Goal: Transaction & Acquisition: Obtain resource

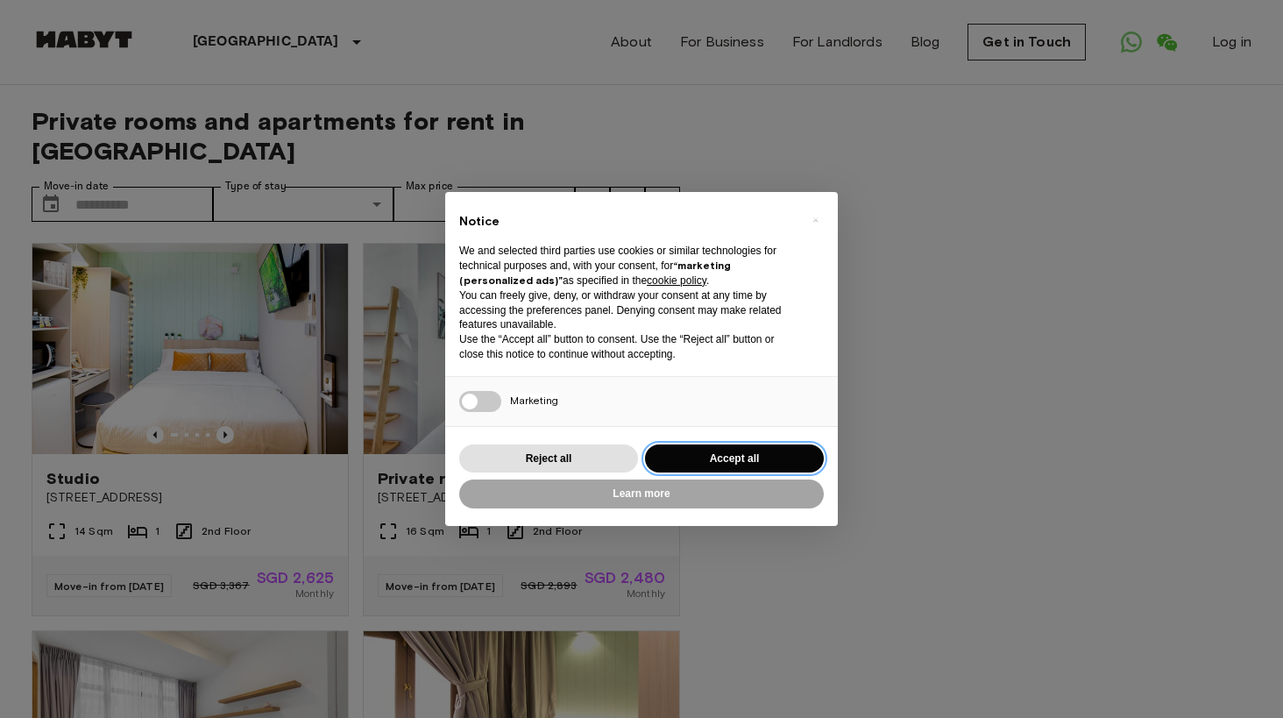
click at [769, 461] on button "Accept all" at bounding box center [734, 458] width 179 height 29
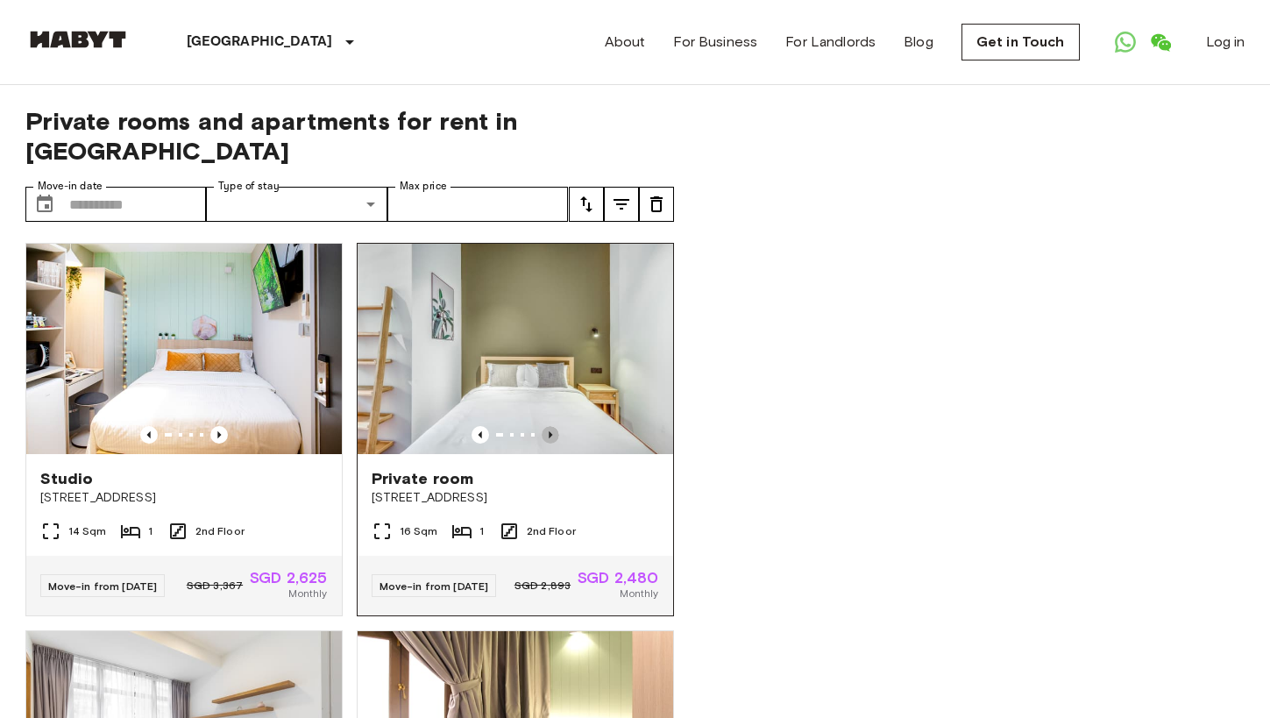
click at [542, 426] on icon "Previous image" at bounding box center [551, 435] width 18 height 18
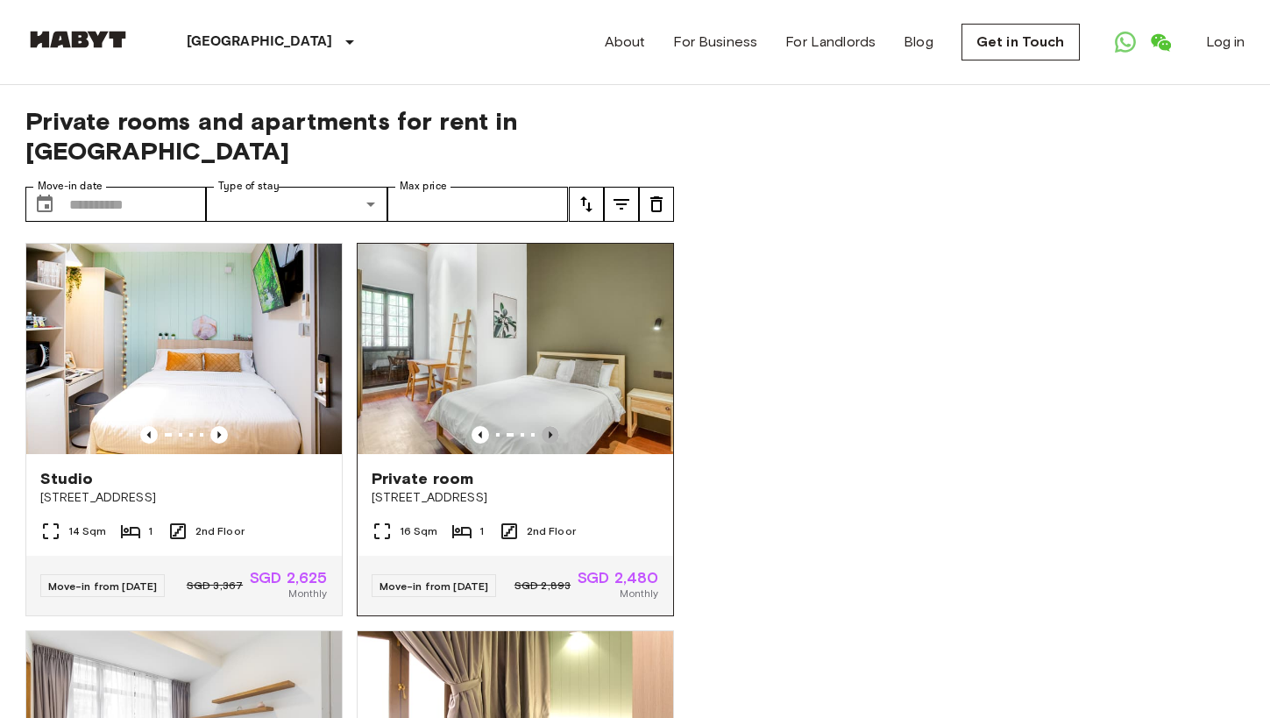
click at [542, 426] on icon "Previous image" at bounding box center [551, 435] width 18 height 18
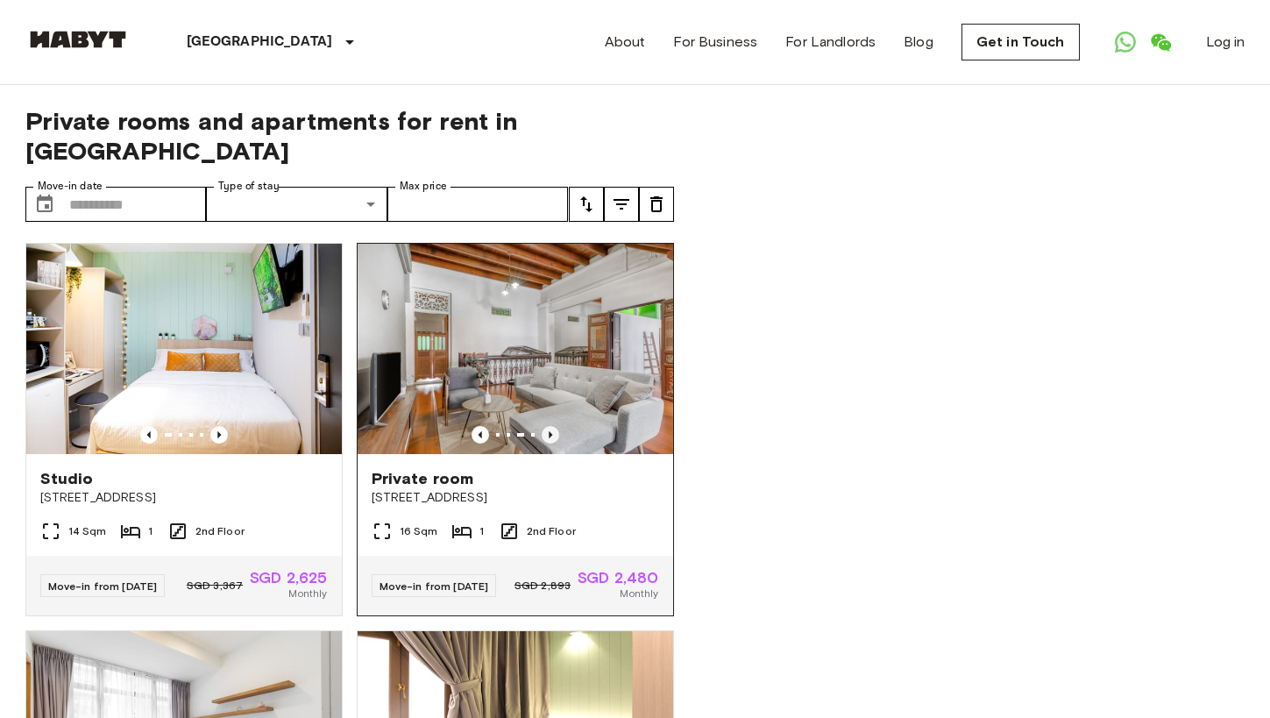
click at [542, 426] on icon "Previous image" at bounding box center [551, 435] width 18 height 18
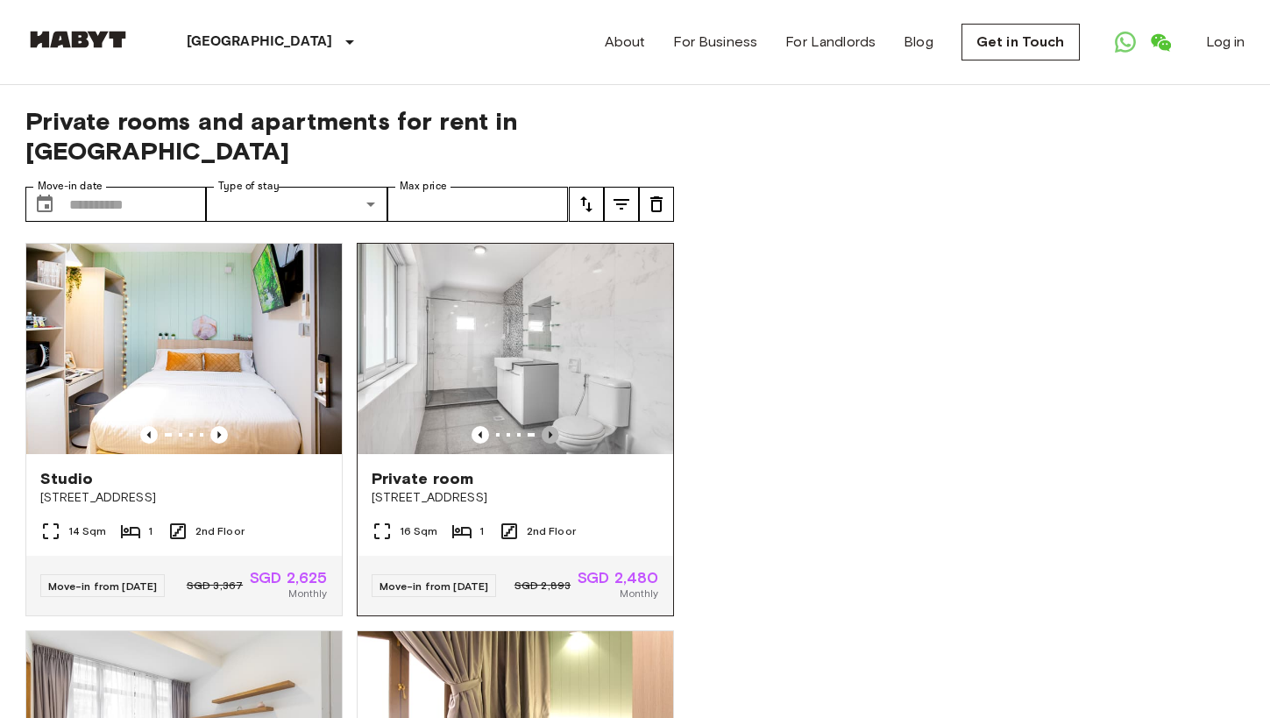
click at [542, 426] on icon "Previous image" at bounding box center [551, 435] width 18 height 18
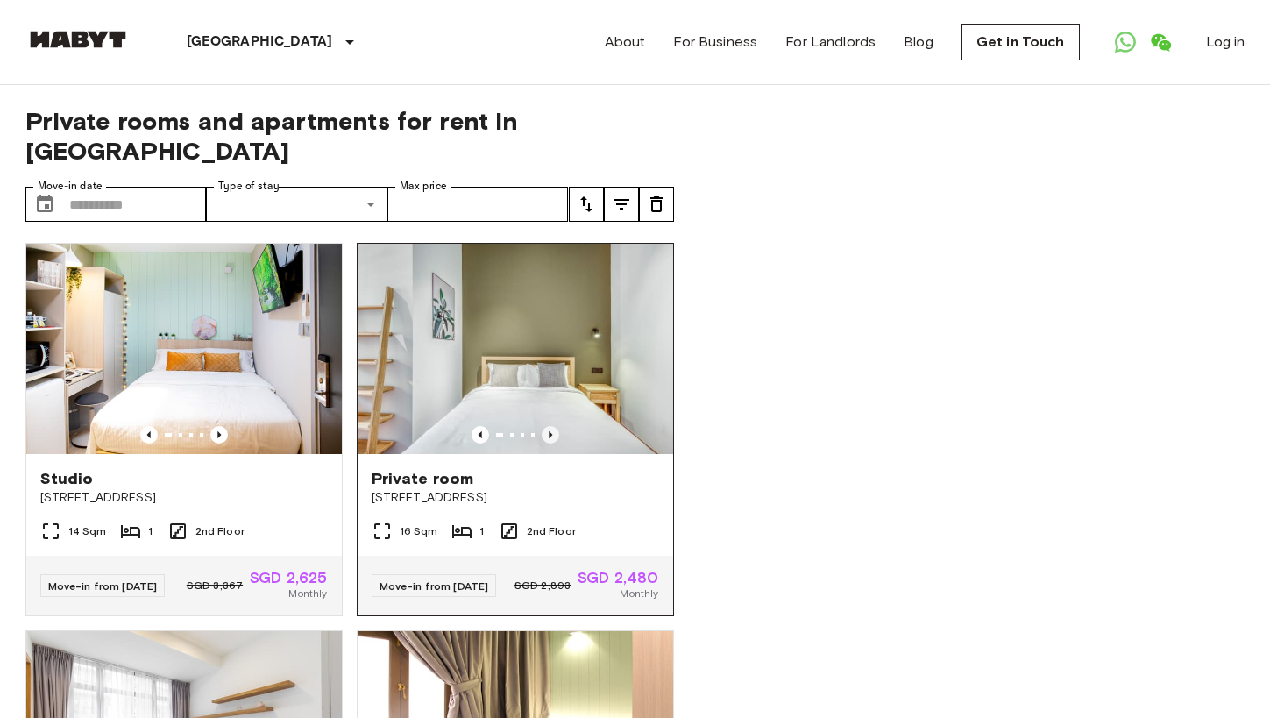
click at [542, 426] on icon "Previous image" at bounding box center [551, 435] width 18 height 18
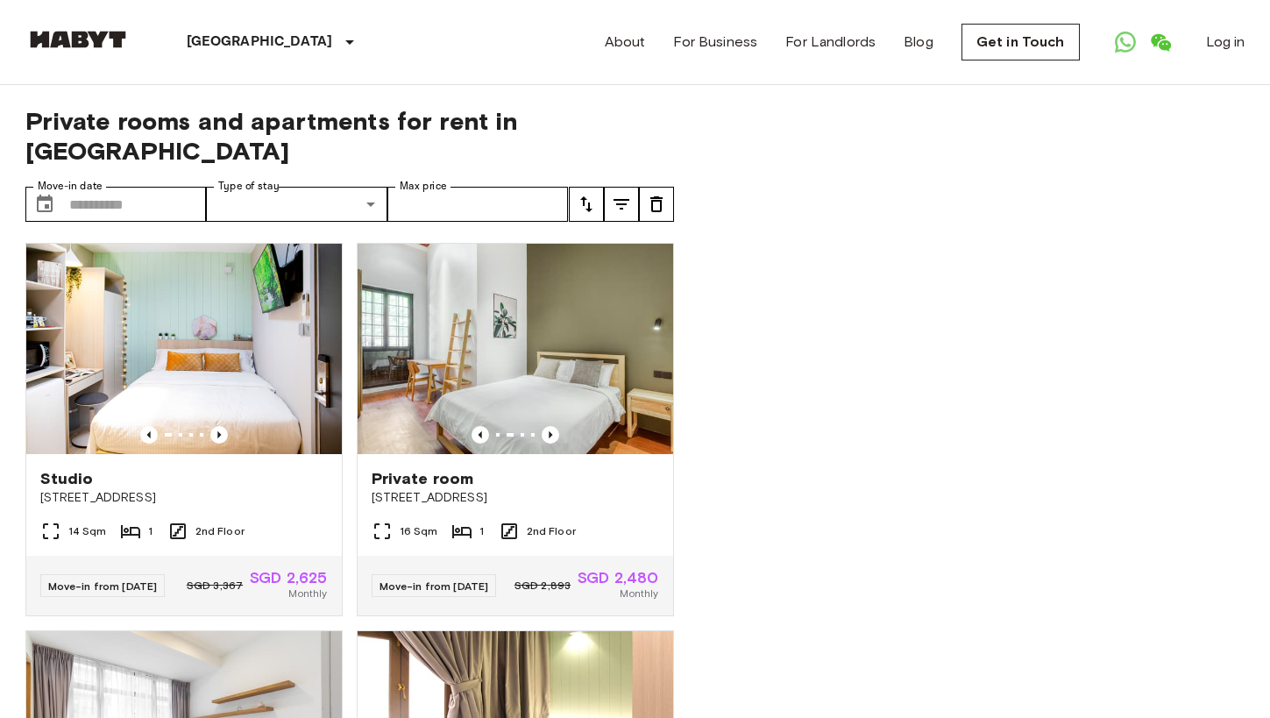
click at [115, 42] on img at bounding box center [77, 40] width 105 height 18
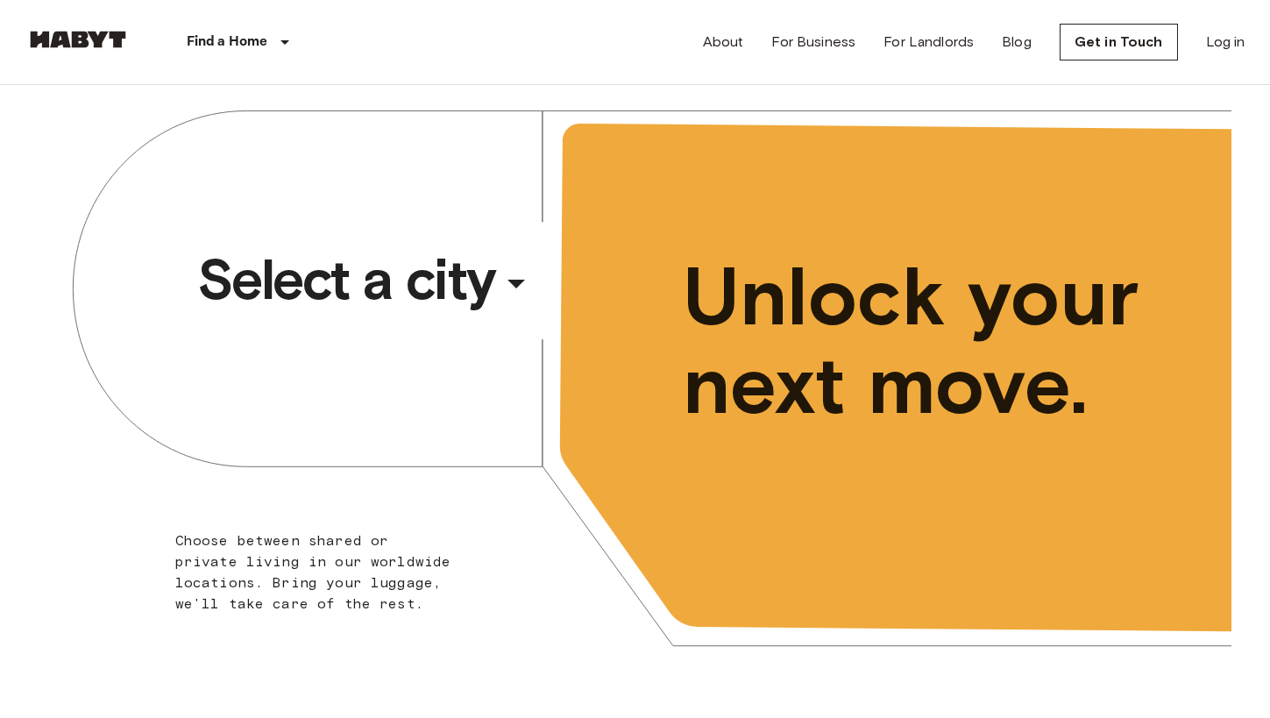
click at [511, 272] on icon "button" at bounding box center [516, 283] width 42 height 42
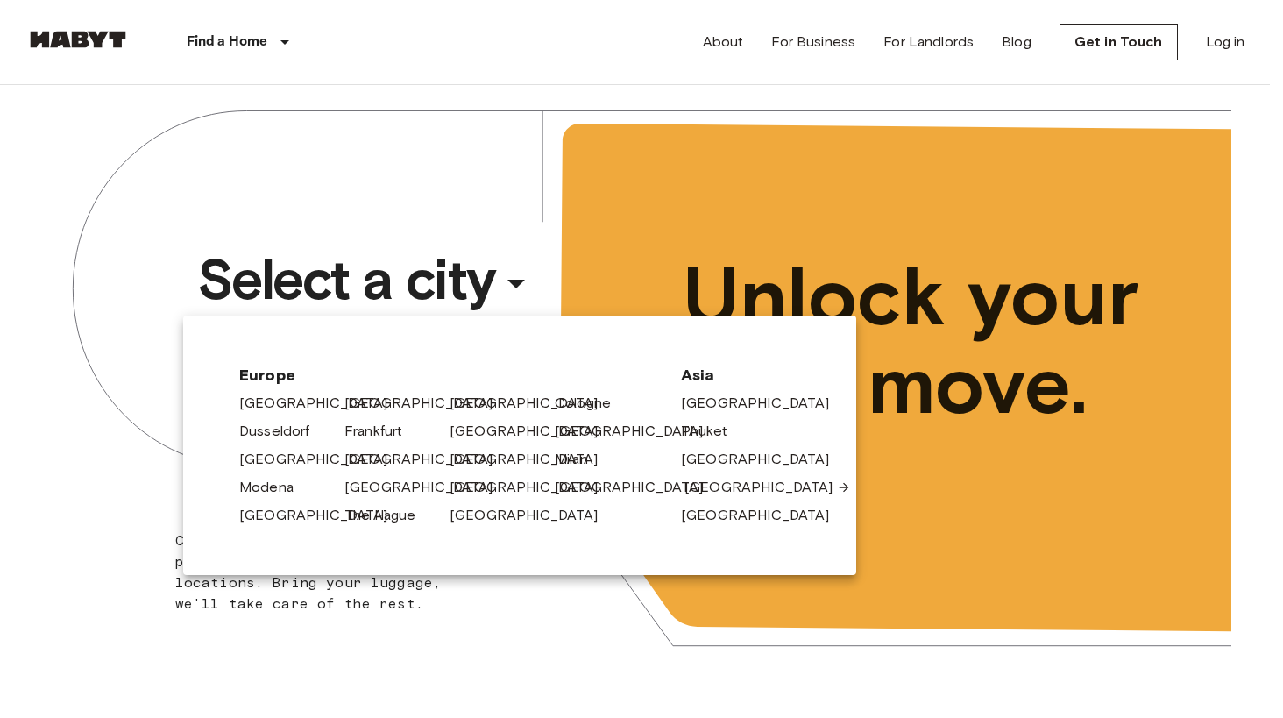
click at [694, 489] on link "[GEOGRAPHIC_DATA]" at bounding box center [767, 487] width 167 height 21
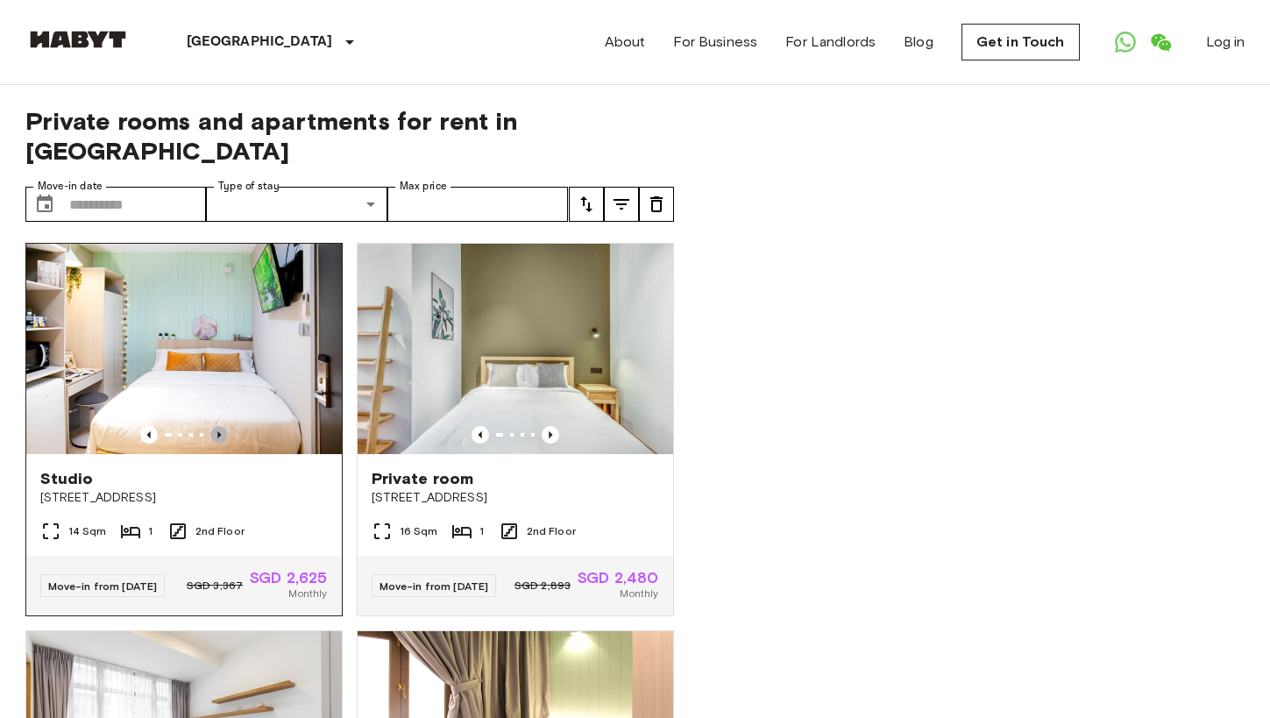
click at [217, 426] on icon "Previous image" at bounding box center [219, 435] width 18 height 18
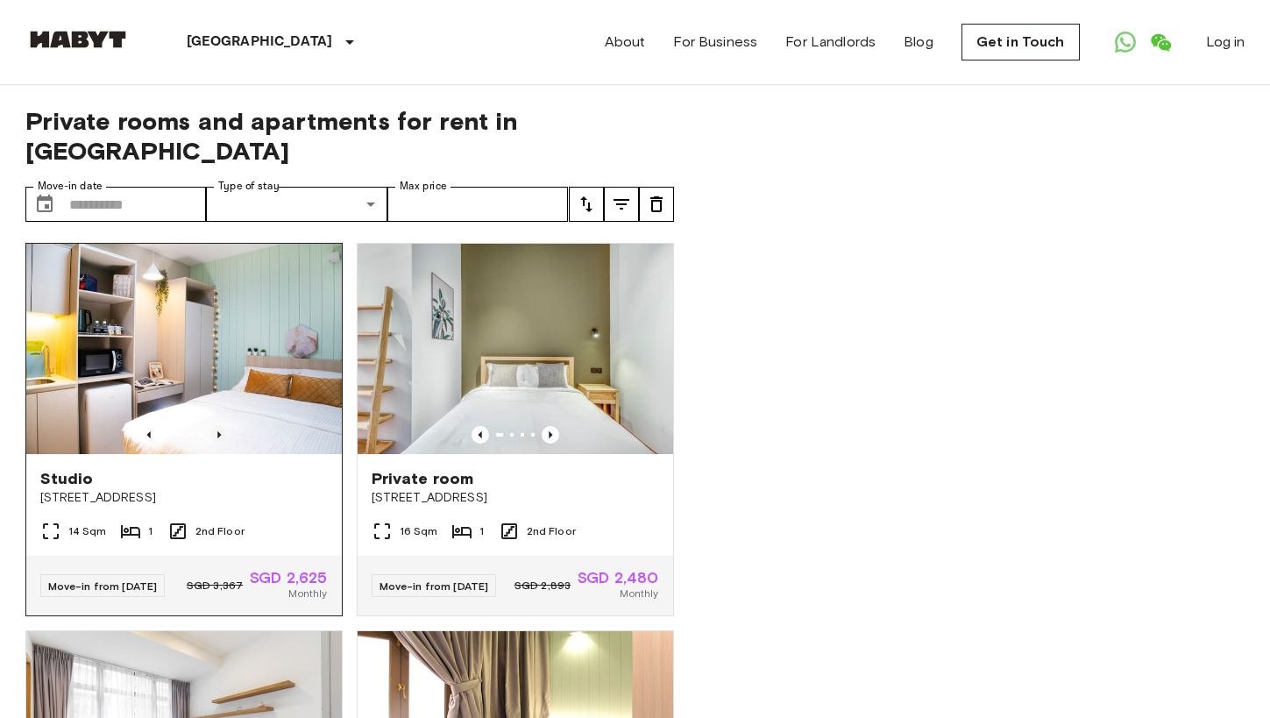
click at [216, 426] on icon "Previous image" at bounding box center [219, 435] width 18 height 18
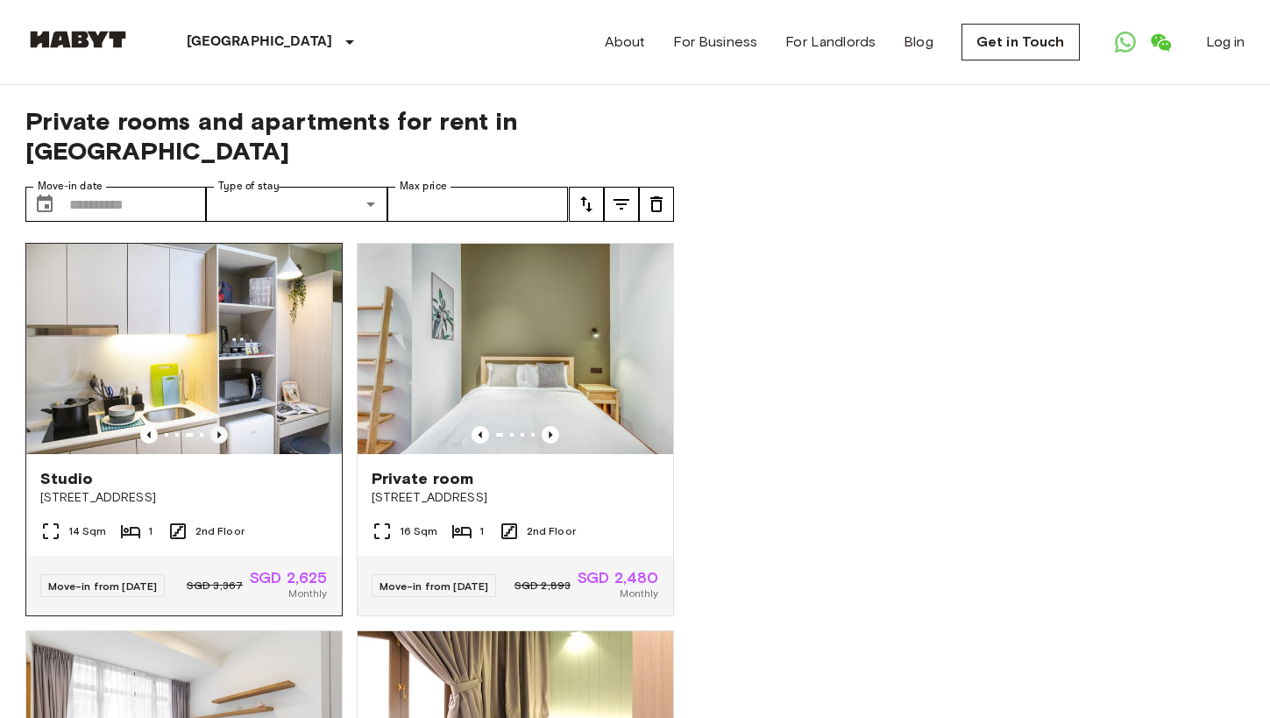
click at [216, 426] on icon "Previous image" at bounding box center [219, 435] width 18 height 18
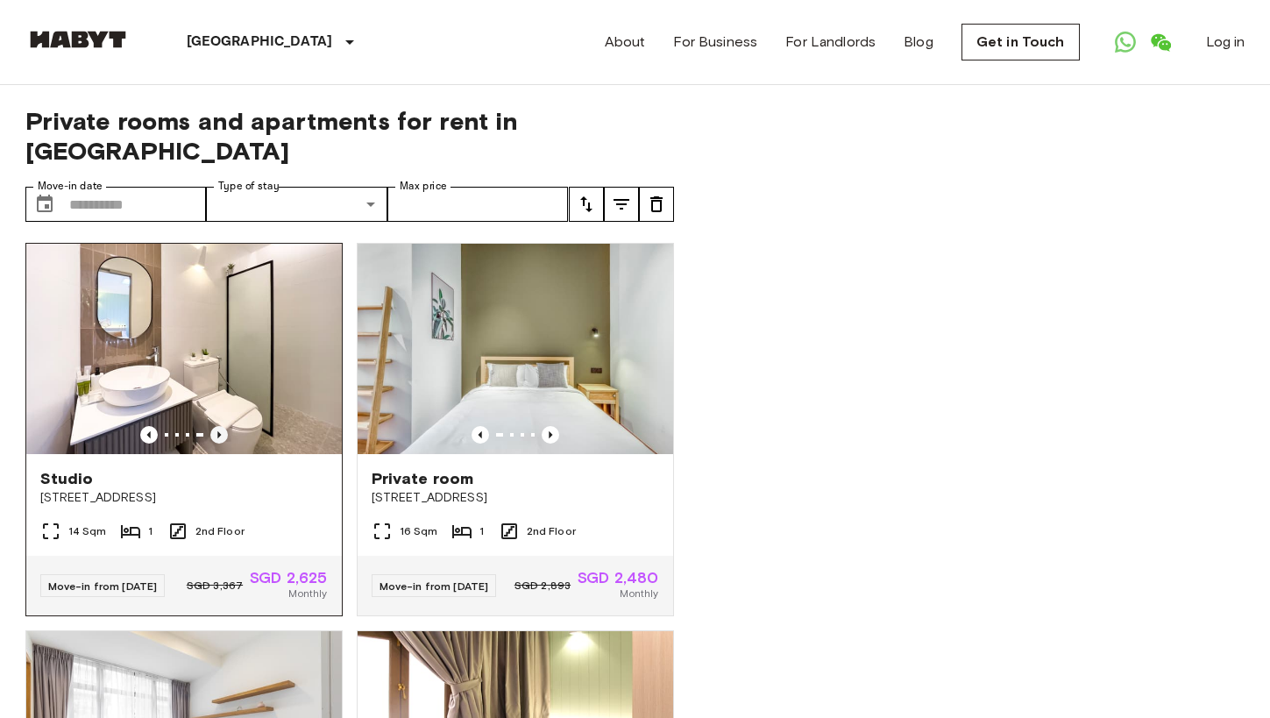
click at [216, 426] on icon "Previous image" at bounding box center [219, 435] width 18 height 18
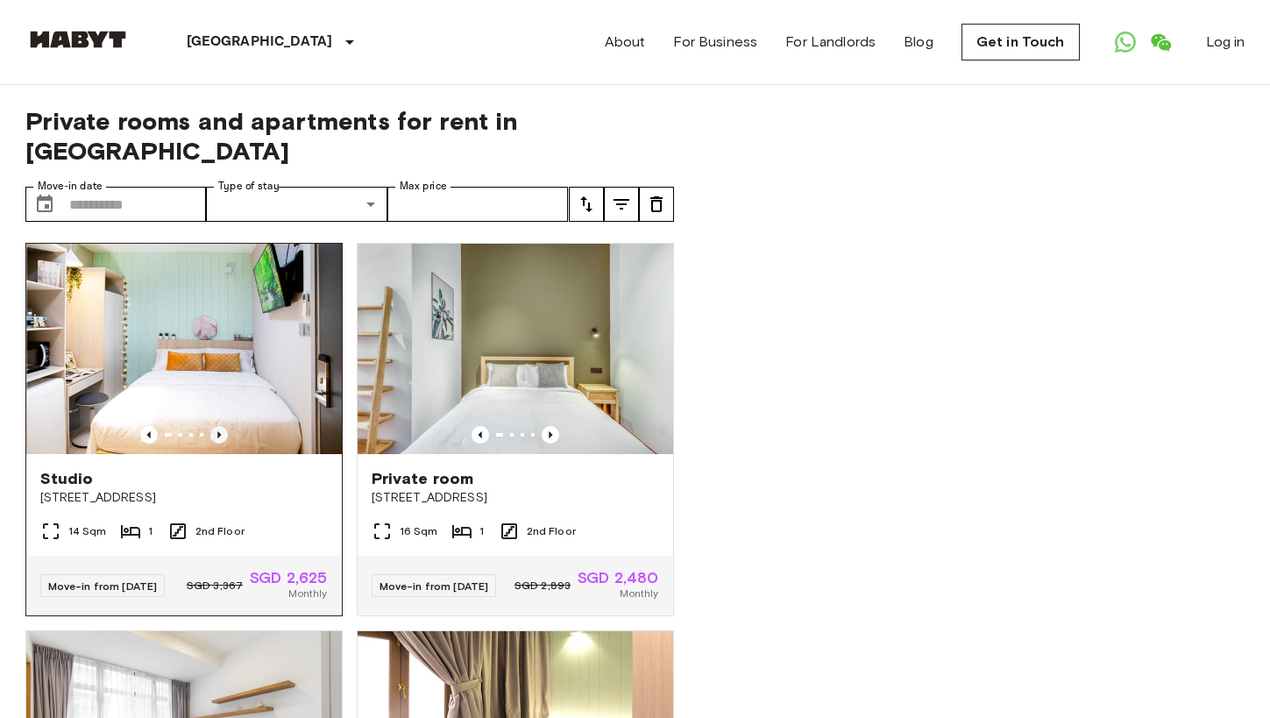
click at [216, 426] on icon "Previous image" at bounding box center [219, 435] width 18 height 18
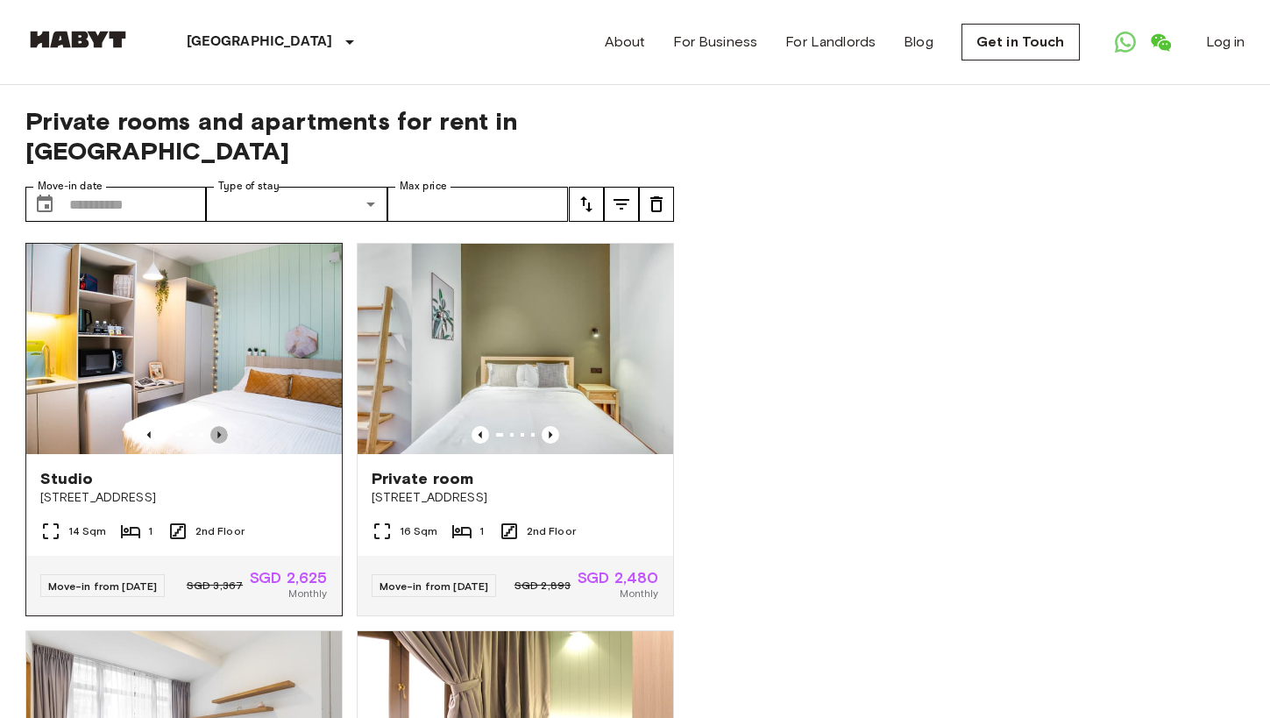
click at [216, 426] on icon "Previous image" at bounding box center [219, 435] width 18 height 18
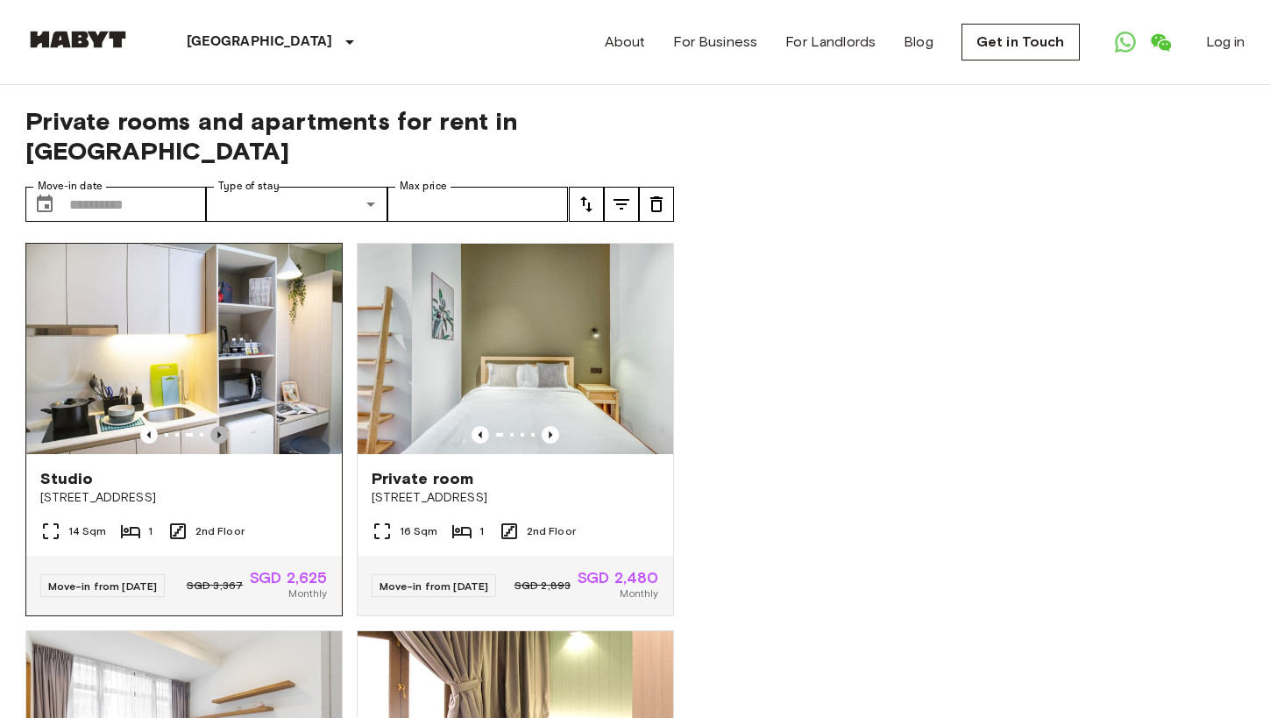
click at [216, 426] on icon "Previous image" at bounding box center [219, 435] width 18 height 18
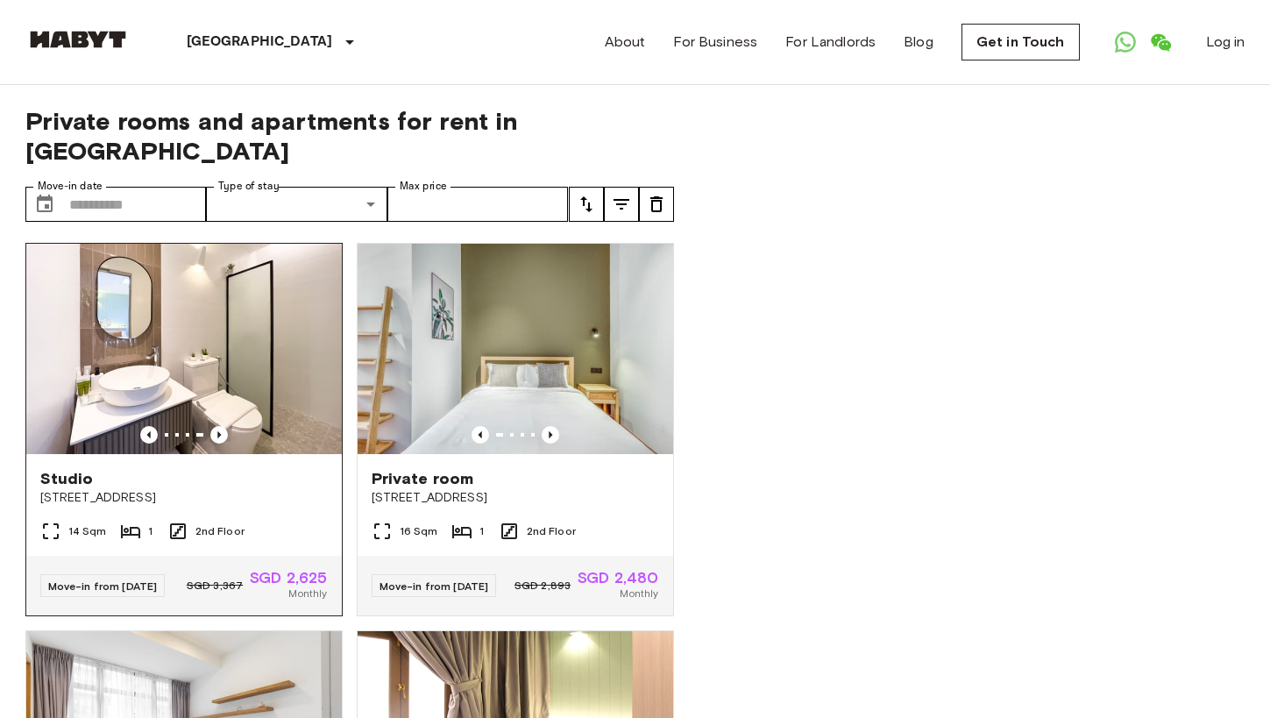
click at [232, 312] on img at bounding box center [183, 349] width 315 height 210
